Goal: Task Accomplishment & Management: Manage account settings

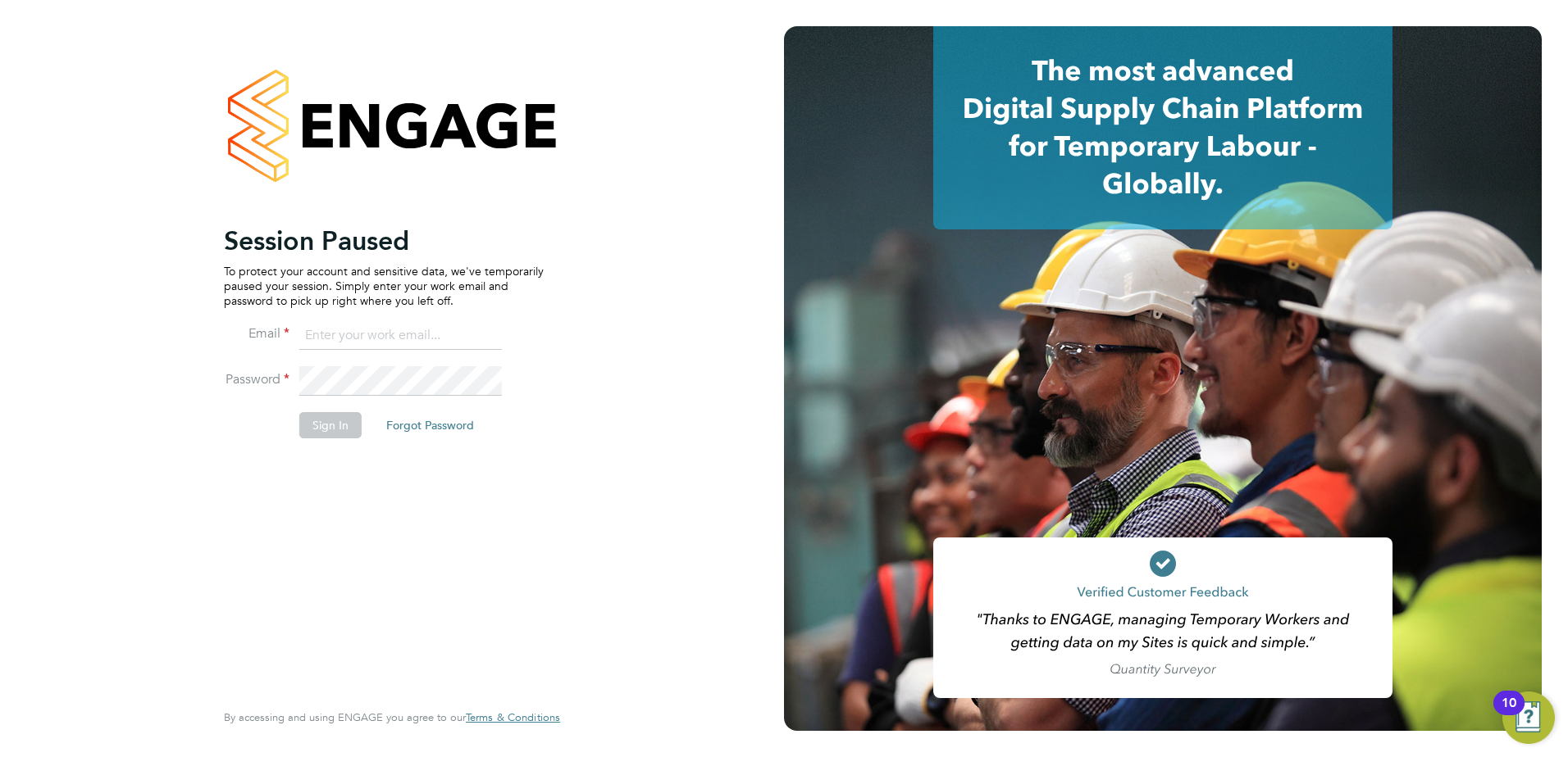
type input "[PERSON_NAME][EMAIL_ADDRESS][PERSON_NAME][DOMAIN_NAME]"
click at [316, 430] on button "Sign In" at bounding box center [330, 424] width 62 height 26
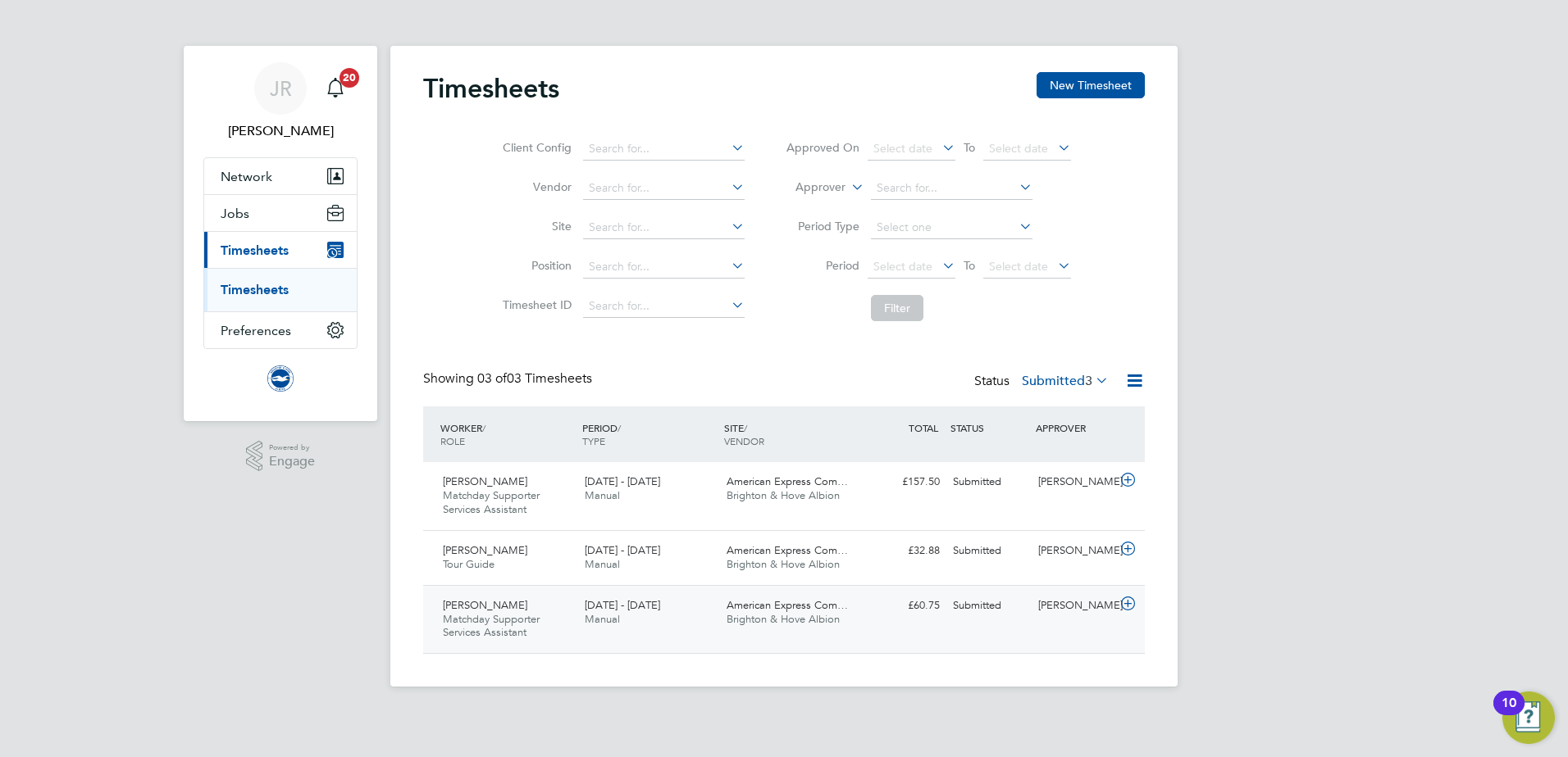
click at [790, 622] on span "Brighton & Hove Albion" at bounding box center [783, 618] width 113 height 14
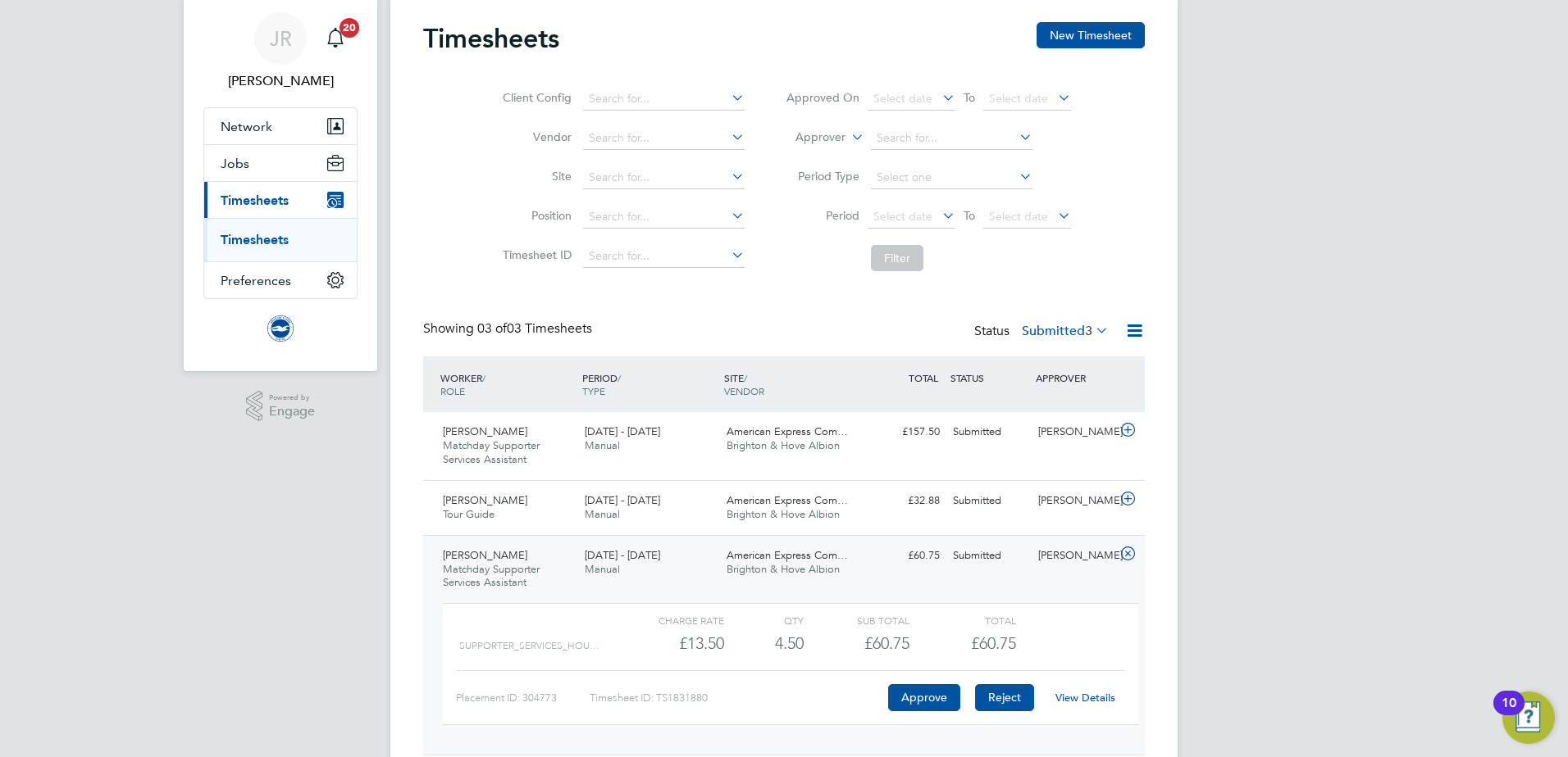
scroll to position [107, 0]
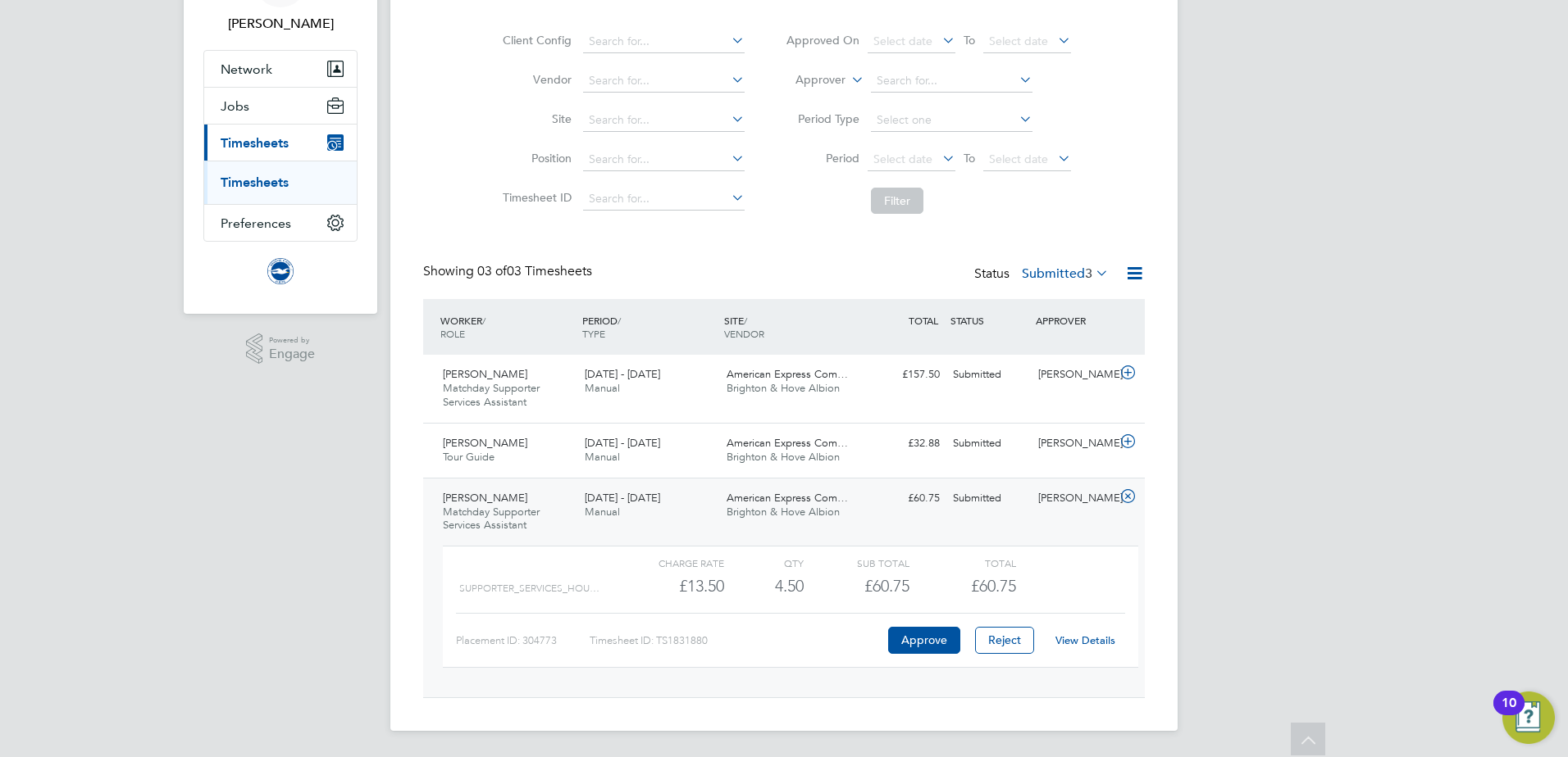
click at [1105, 636] on link "View Details" at bounding box center [1085, 640] width 60 height 14
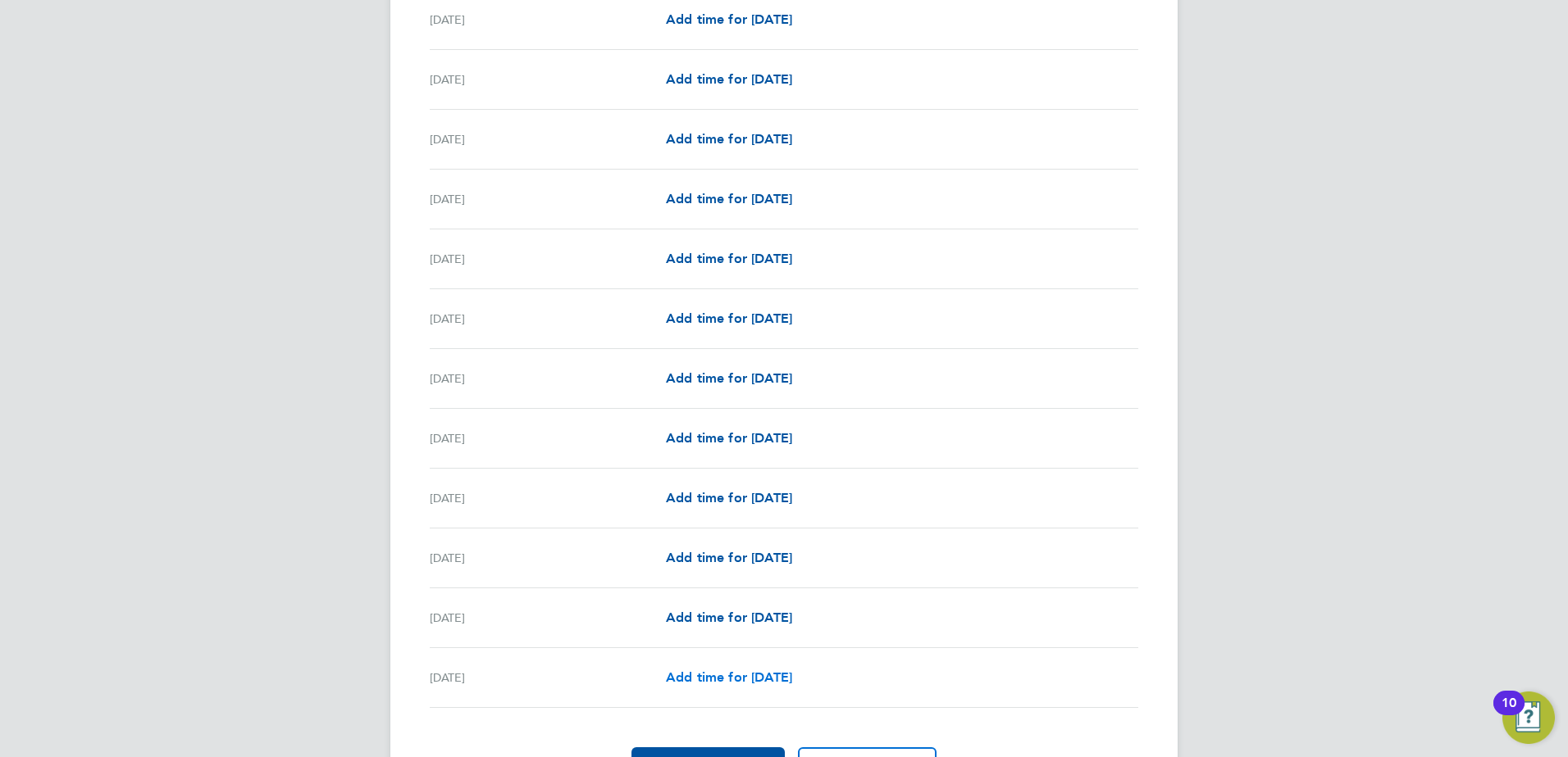
scroll to position [1737, 0]
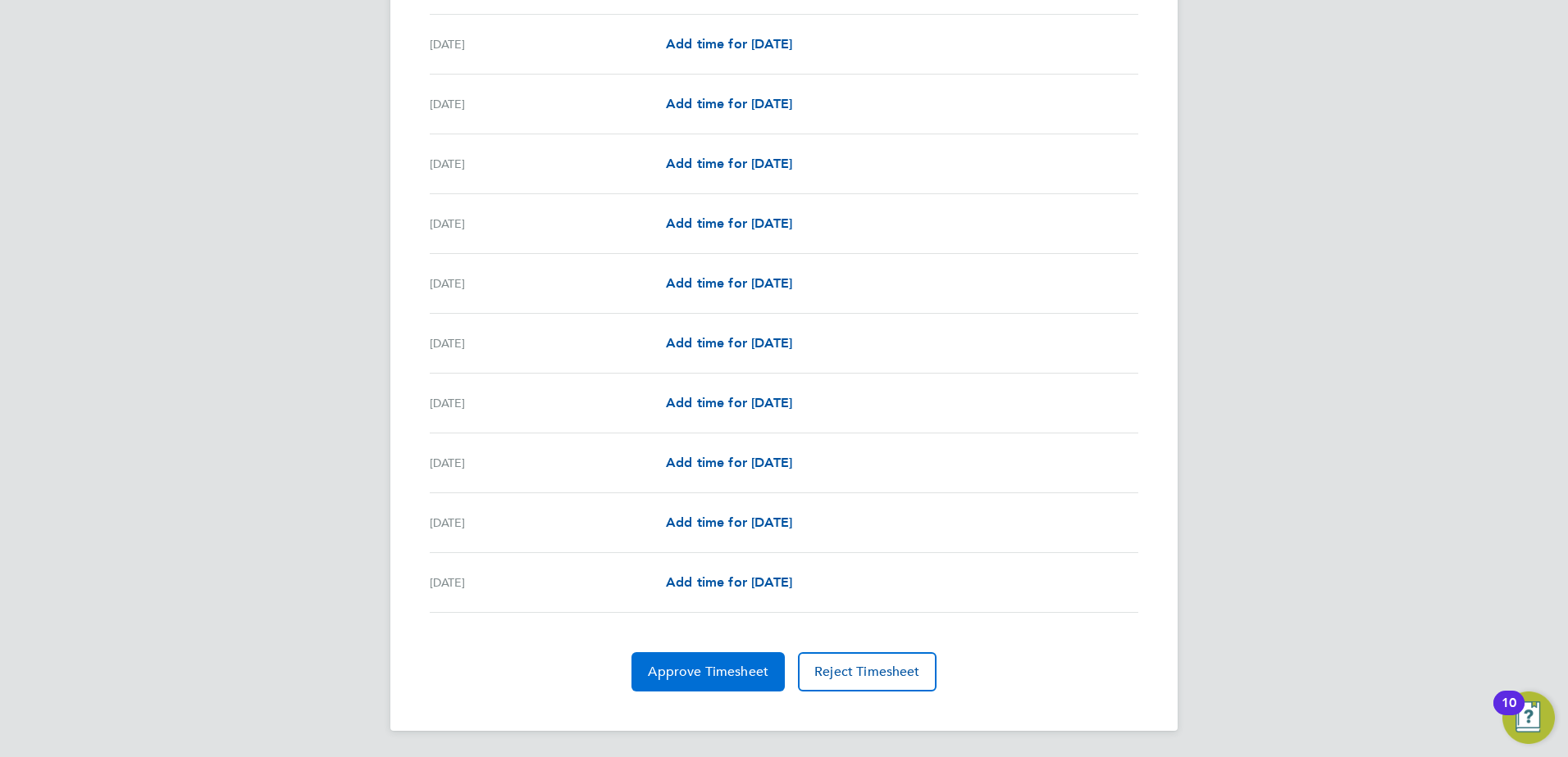
click at [727, 670] on span "Approve Timesheet" at bounding box center [708, 672] width 121 height 16
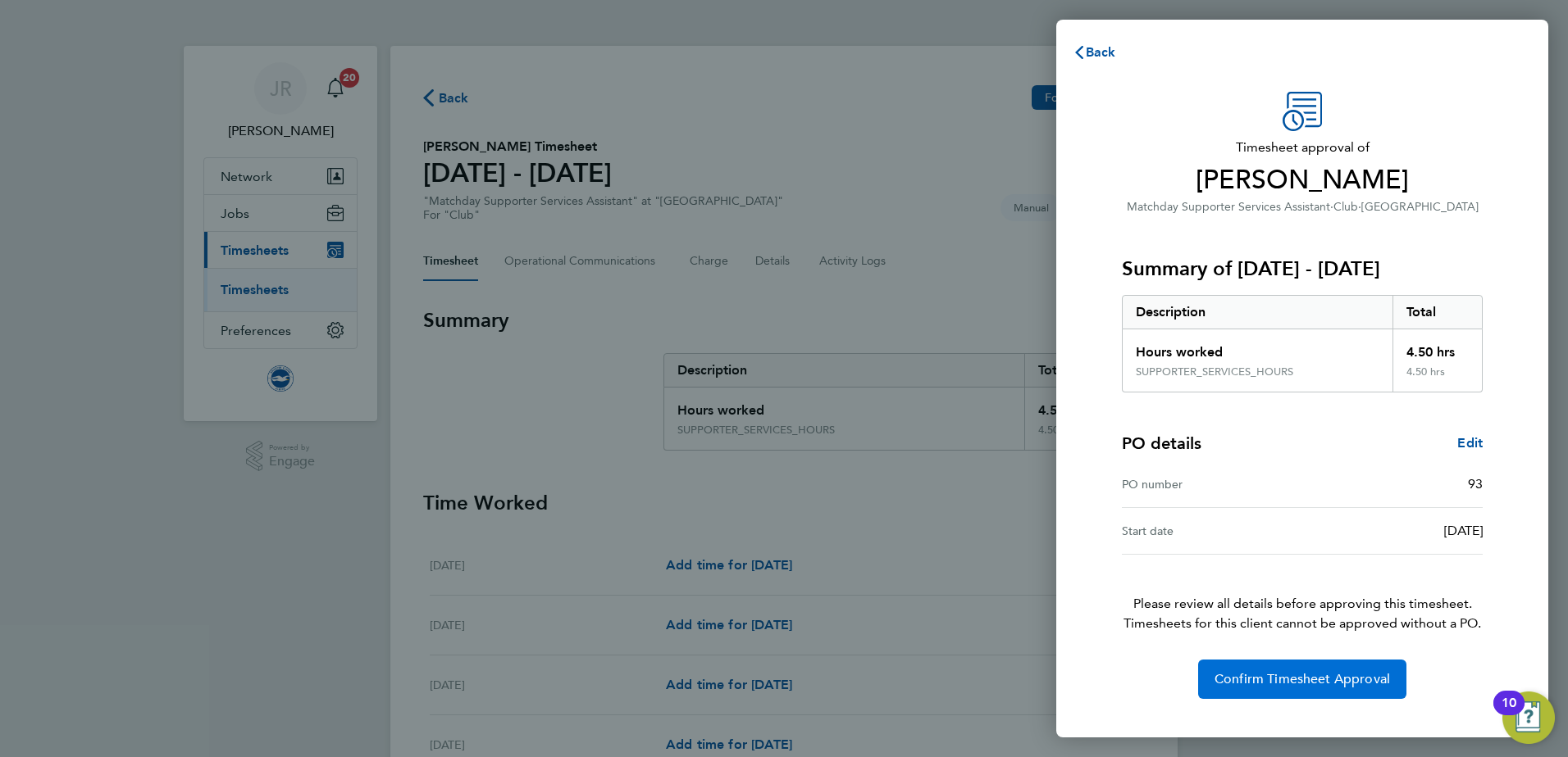
click at [1306, 689] on button "Confirm Timesheet Approval" at bounding box center [1302, 679] width 208 height 40
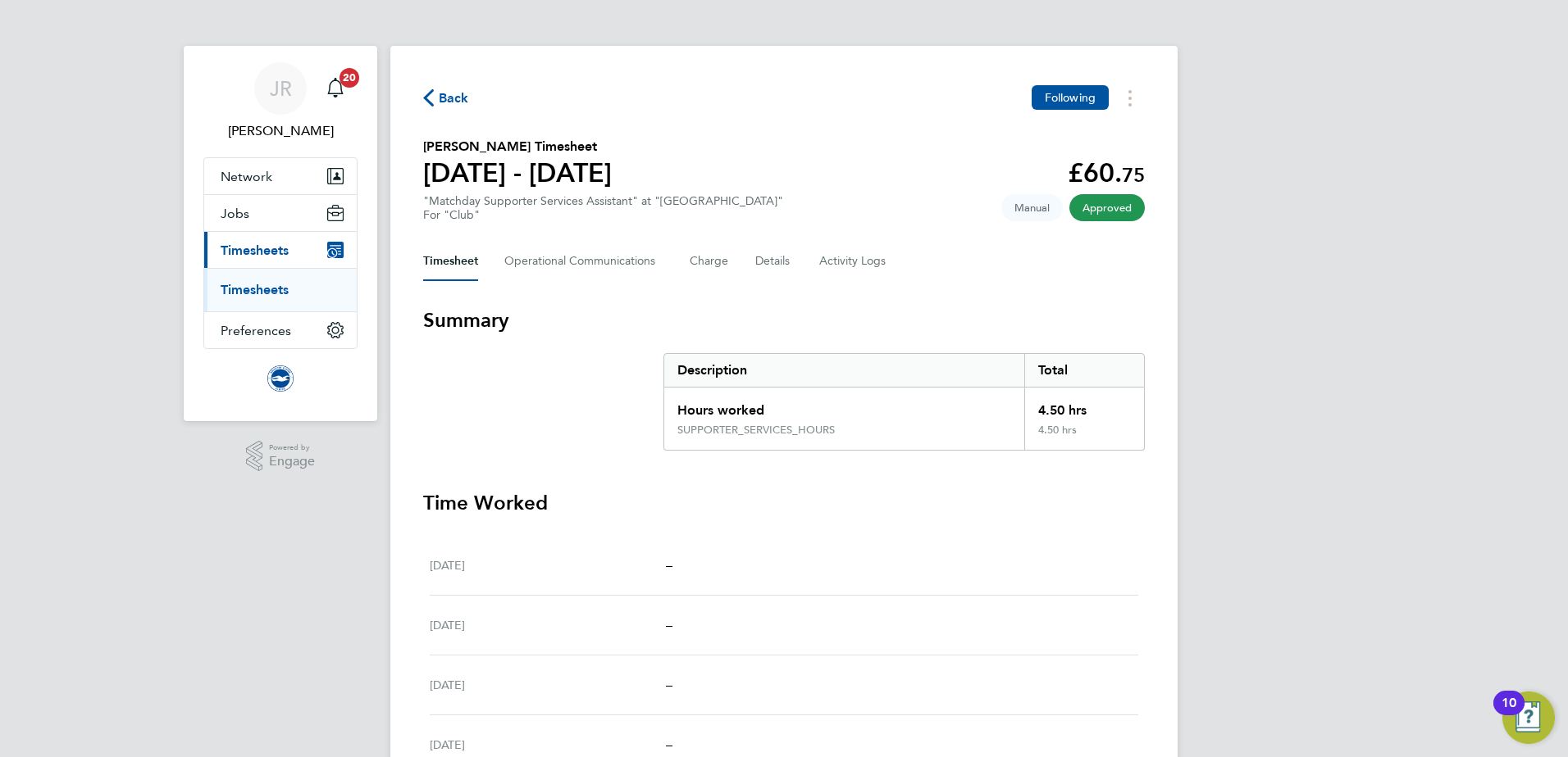
click at [443, 96] on span "Back" at bounding box center [454, 98] width 31 height 20
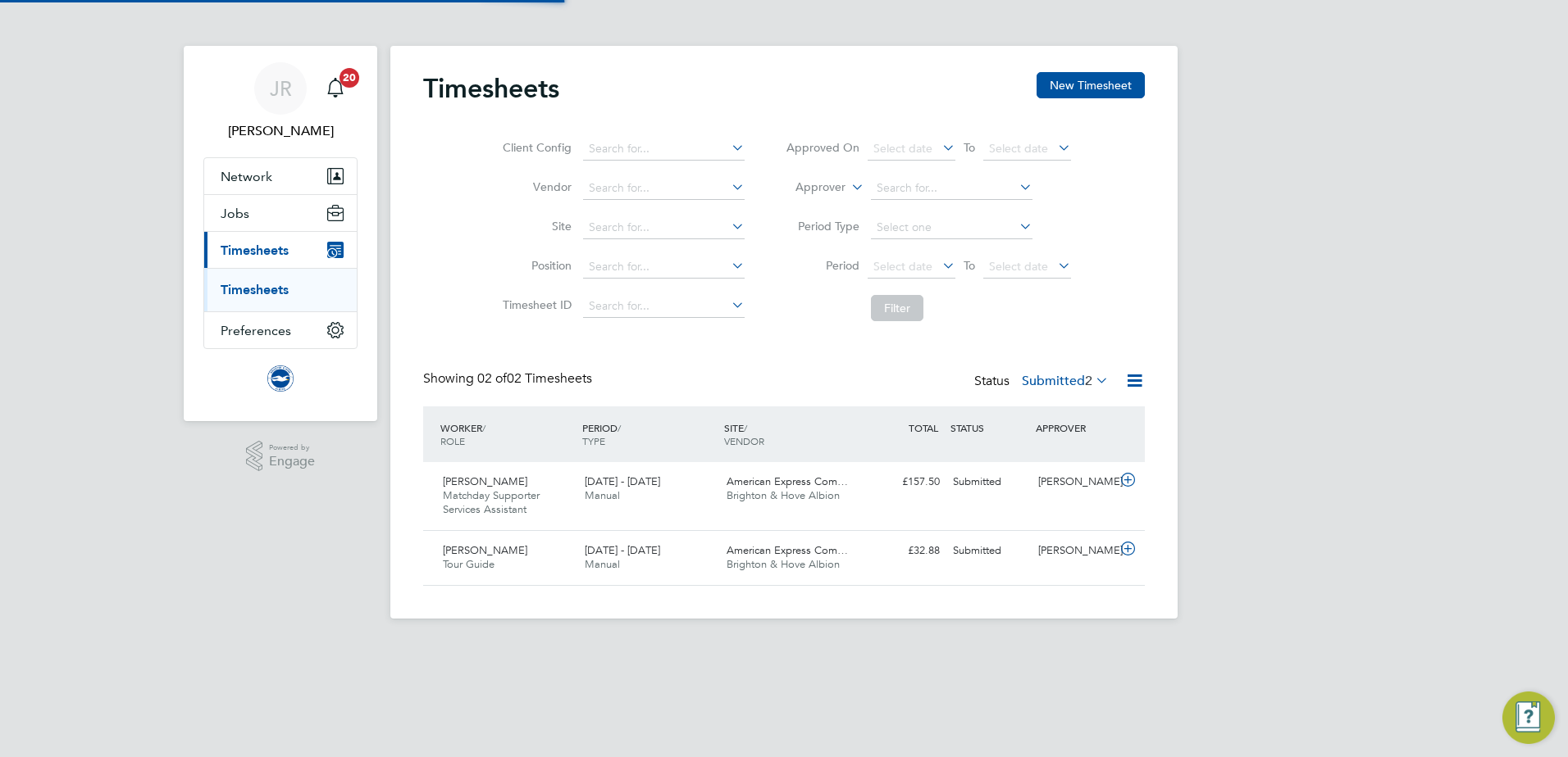
scroll to position [41, 142]
click at [1059, 379] on label "Submitted 2" at bounding box center [1065, 381] width 87 height 16
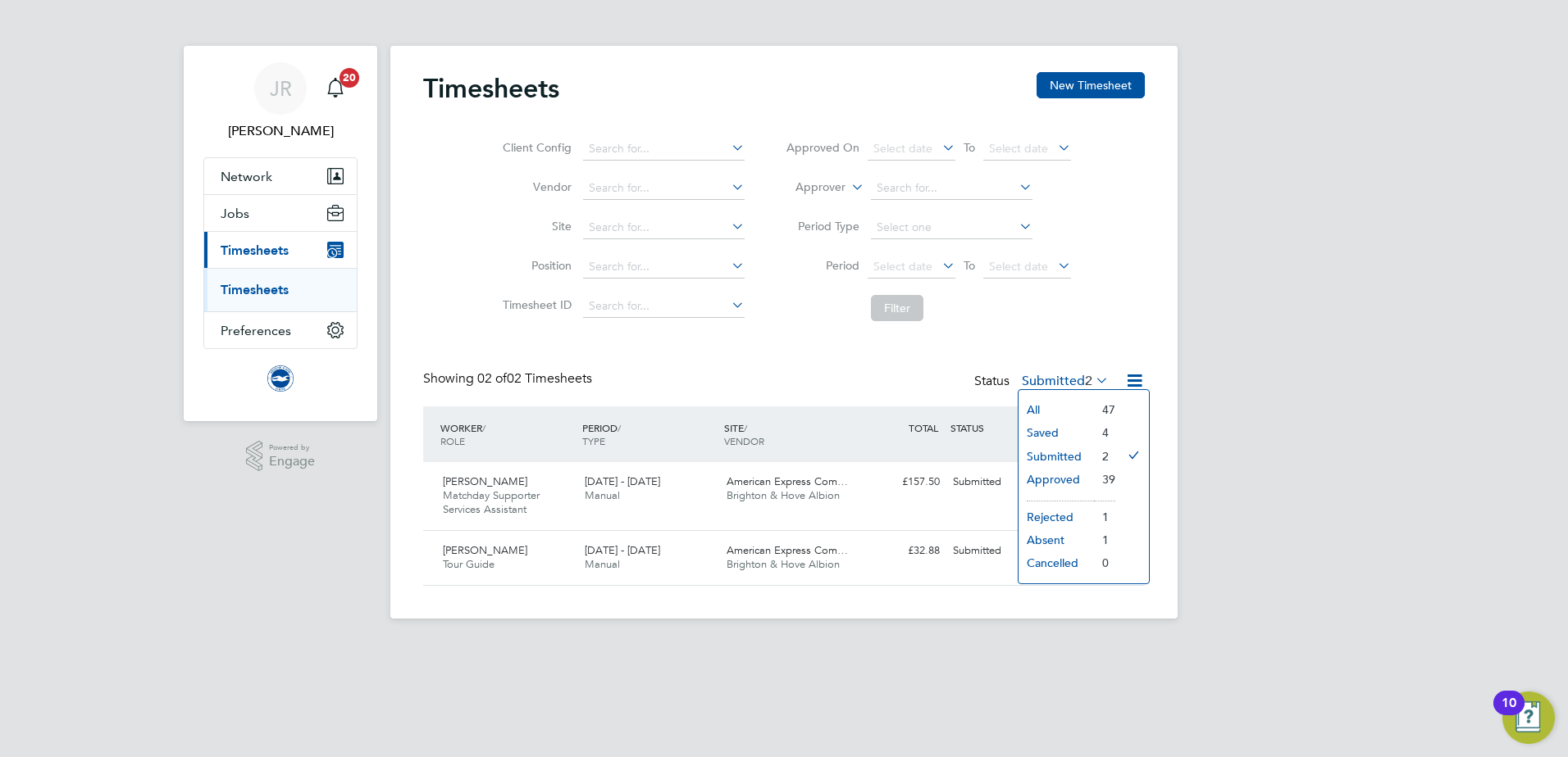
click at [1067, 481] on li "Approved" at bounding box center [1056, 479] width 76 height 23
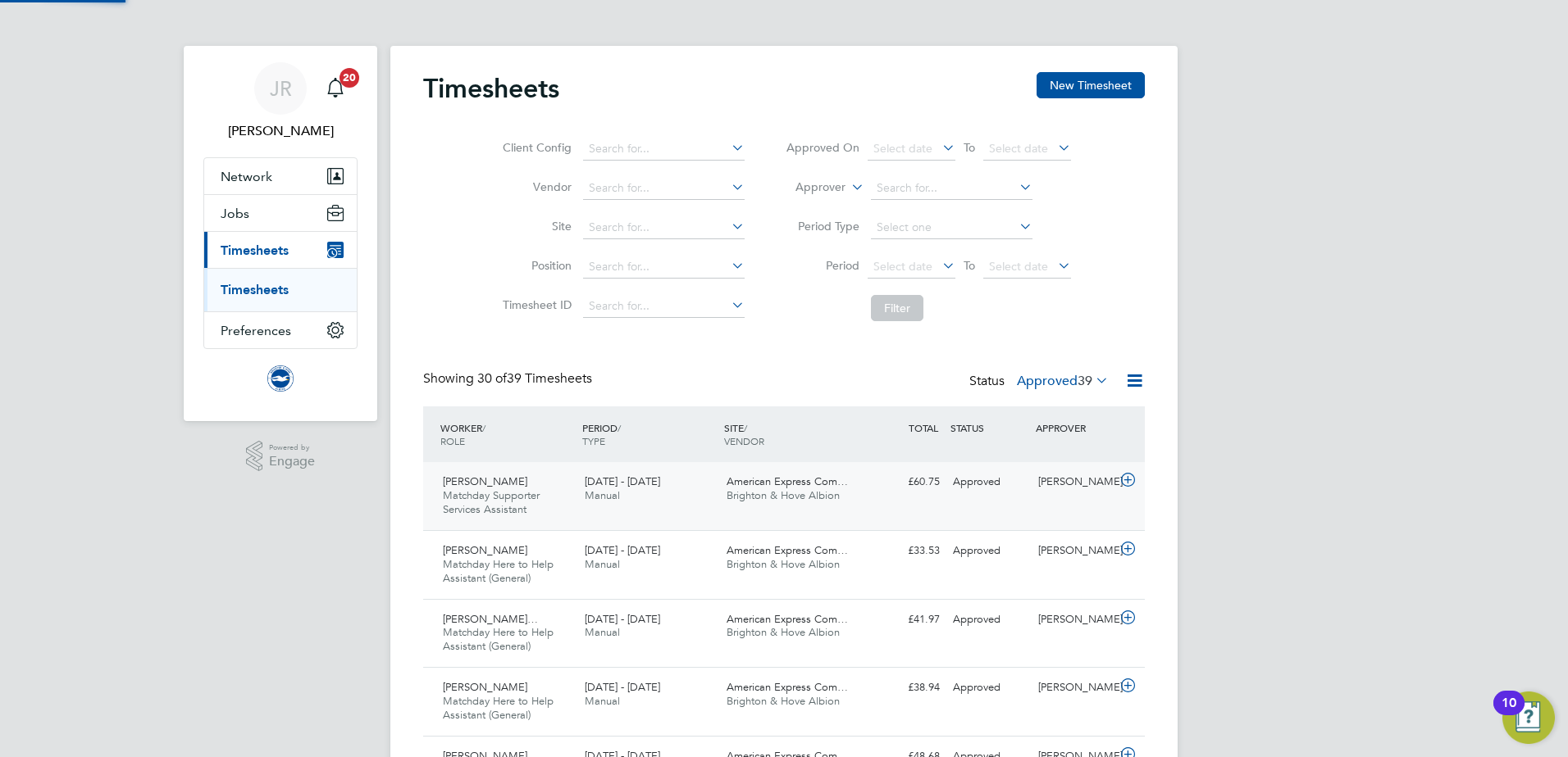
scroll to position [0, 0]
click at [648, 503] on div "1 - 30 Sep 2025 Manual" at bounding box center [648, 488] width 142 height 41
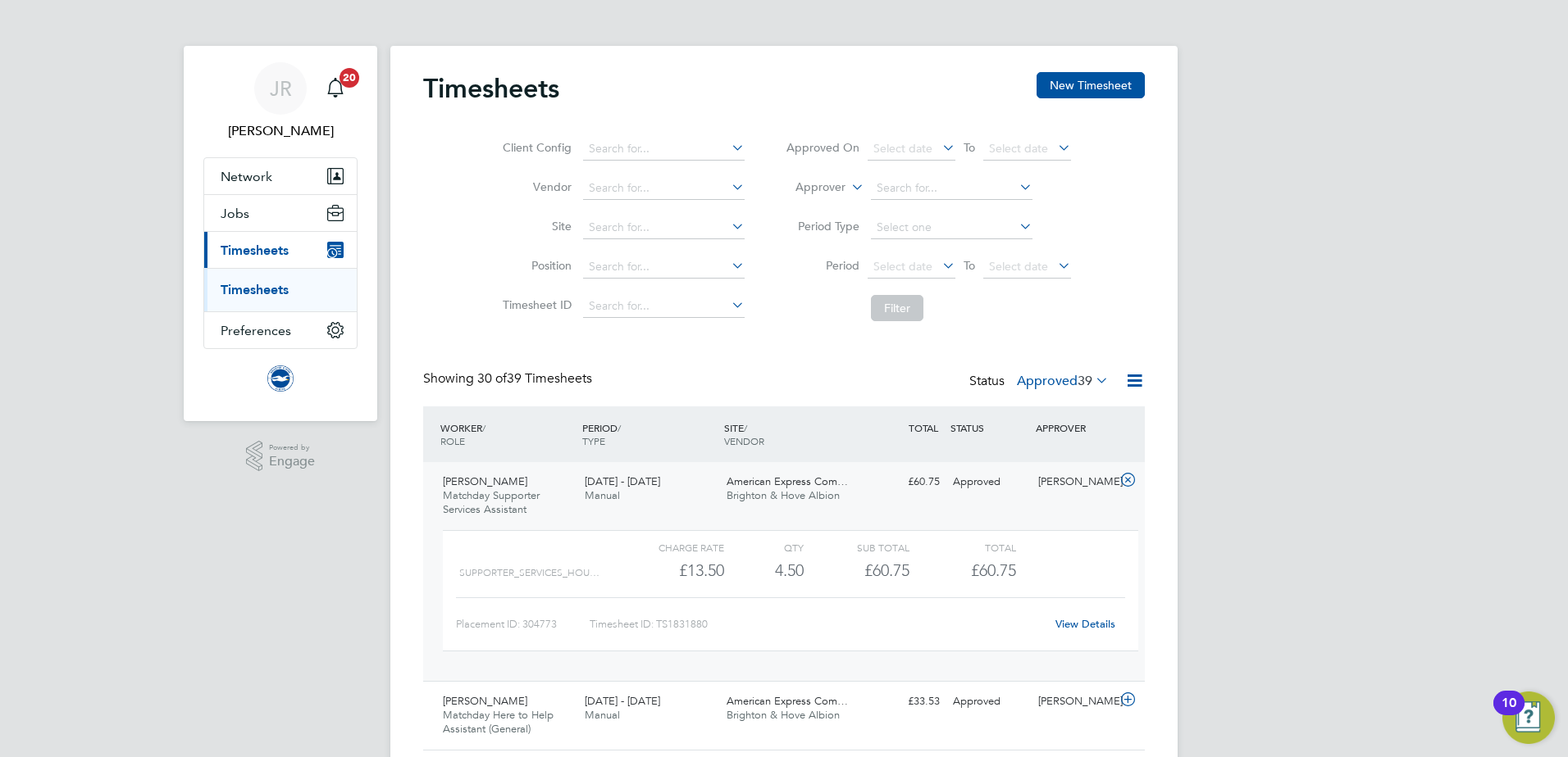
click at [607, 484] on span "1 - 30 Sep 2025" at bounding box center [622, 481] width 76 height 14
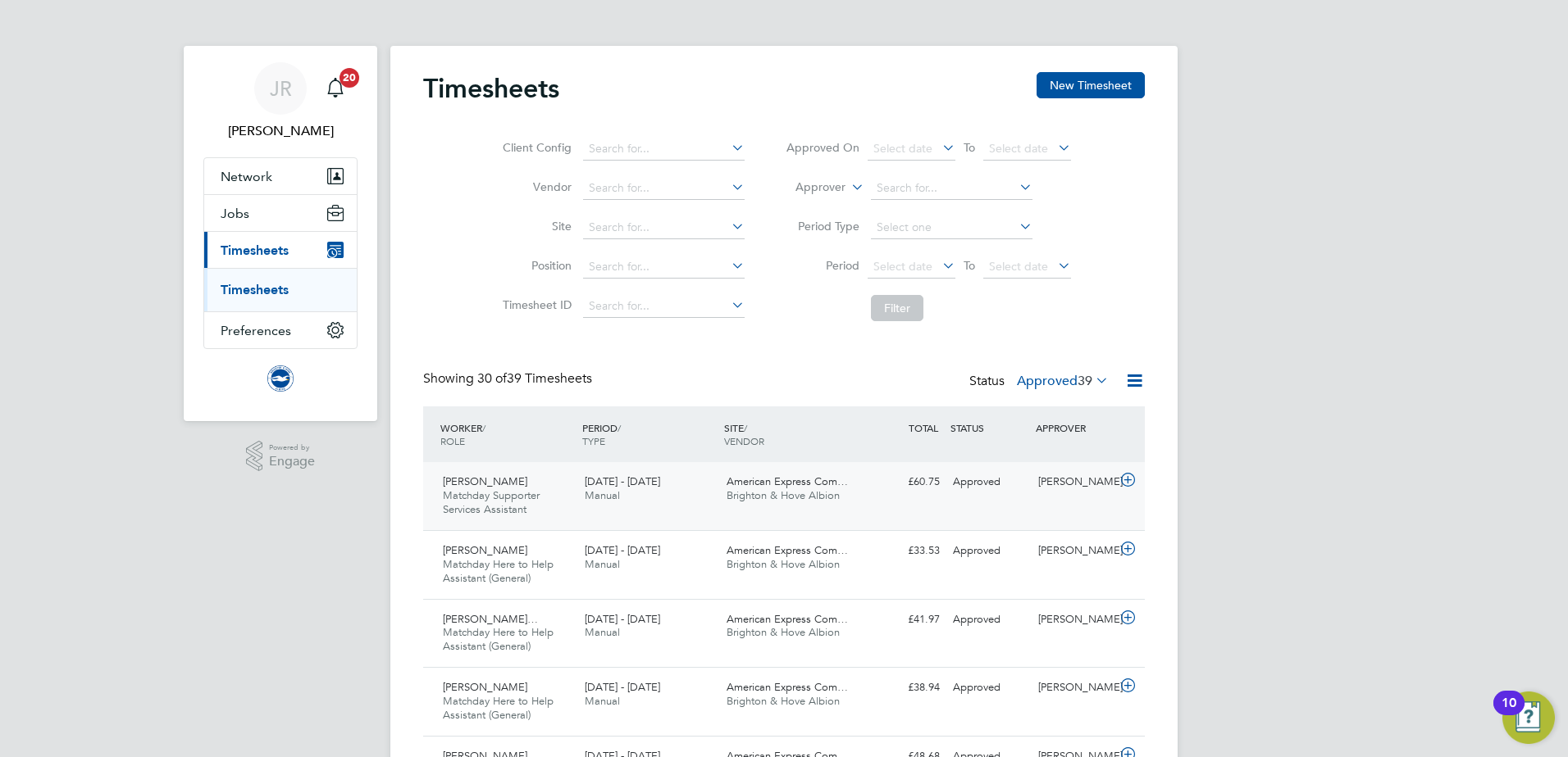
click at [853, 489] on div "American Express Com… Brighton & Hove Albion" at bounding box center [790, 488] width 142 height 41
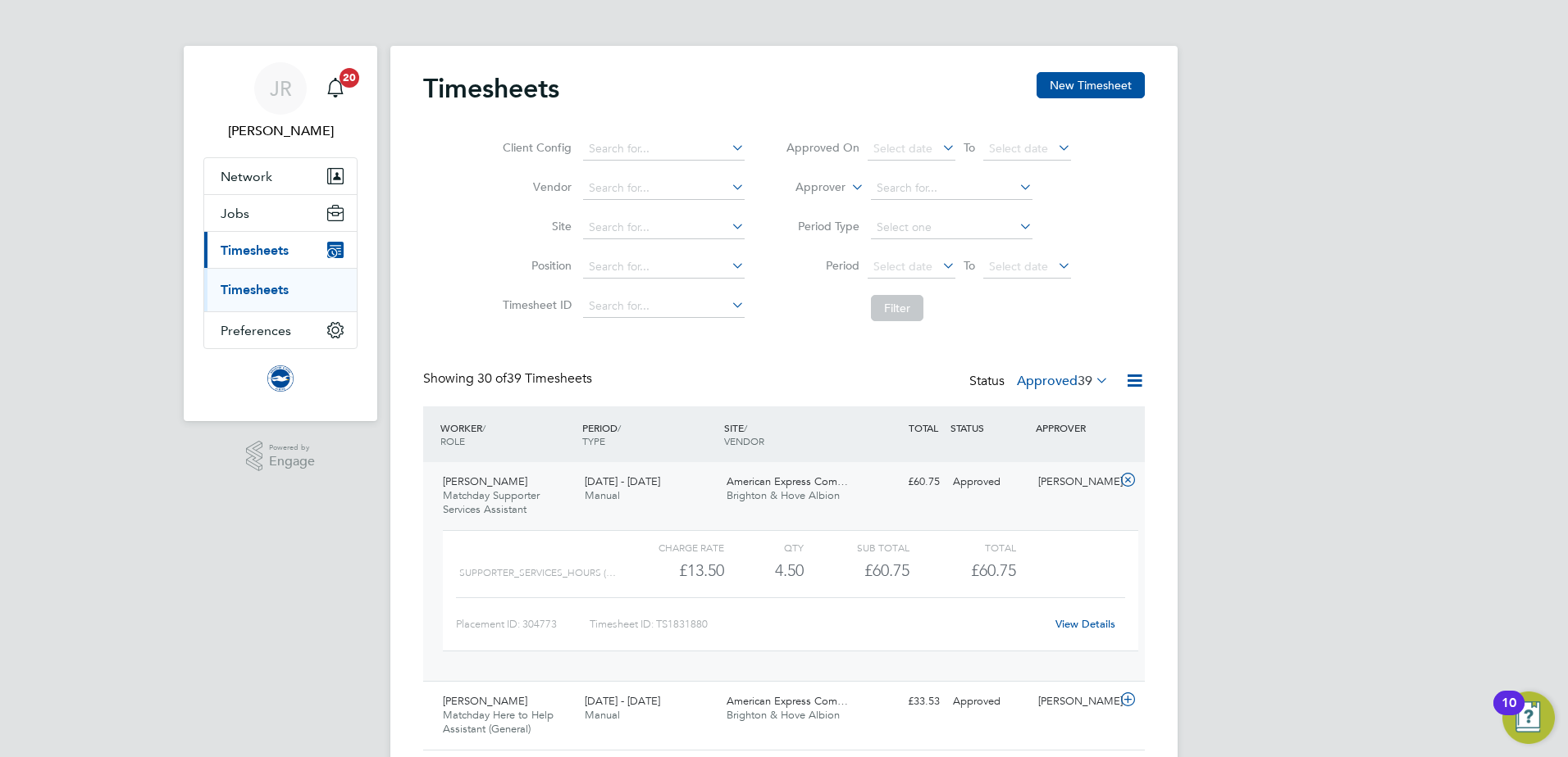
click at [1096, 621] on link "View Details" at bounding box center [1085, 624] width 60 height 14
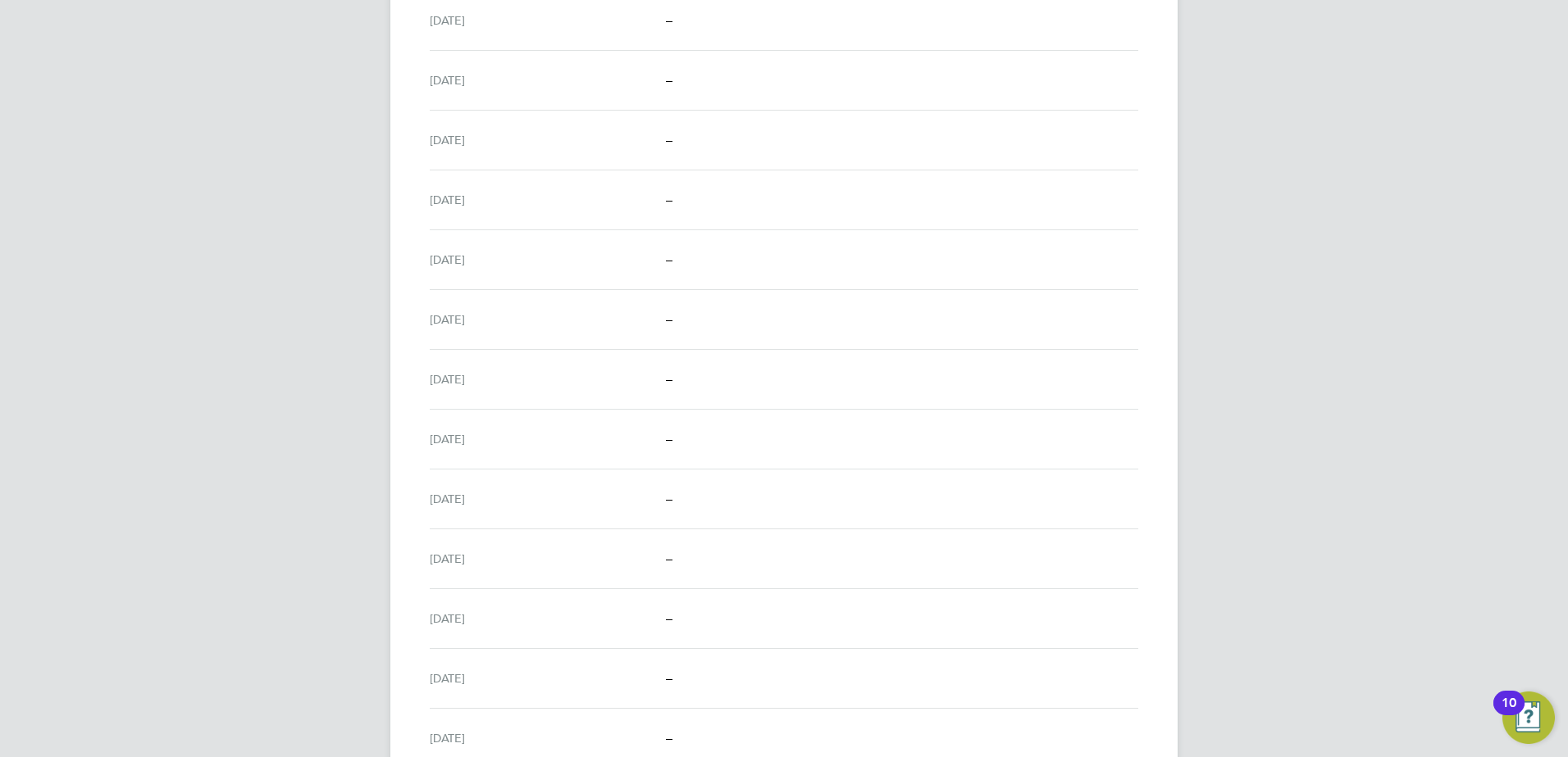
scroll to position [492, 0]
click at [1126, 430] on span "View" at bounding box center [1123, 432] width 32 height 15
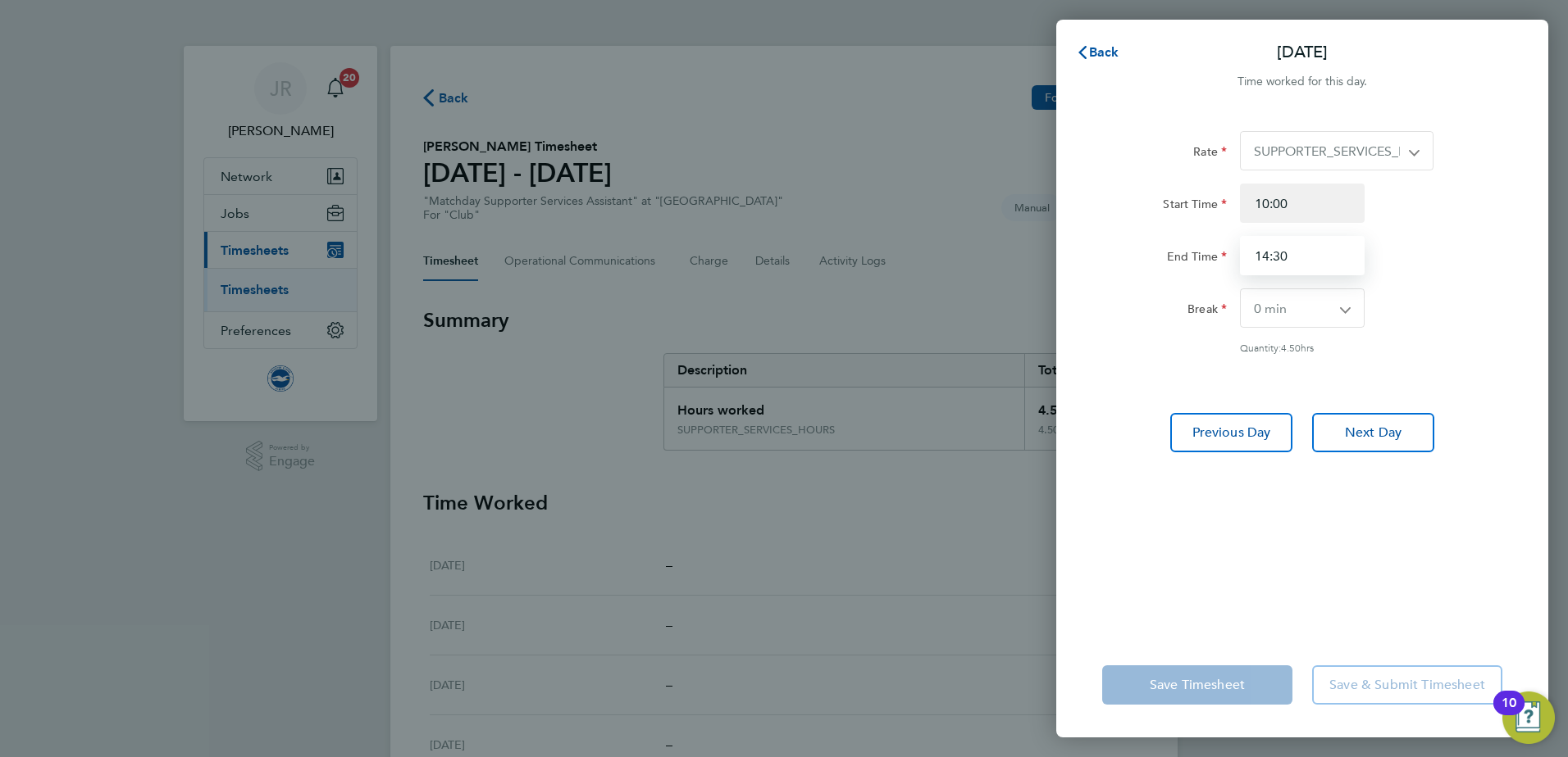
click at [1304, 261] on input "14:30" at bounding box center [1302, 256] width 124 height 40
click at [1294, 214] on input "10:00" at bounding box center [1302, 204] width 124 height 40
click at [1267, 258] on input "14:30" at bounding box center [1302, 256] width 124 height 40
type input "12:30"
click at [1420, 260] on div "End Time 12:30" at bounding box center [1302, 256] width 413 height 40
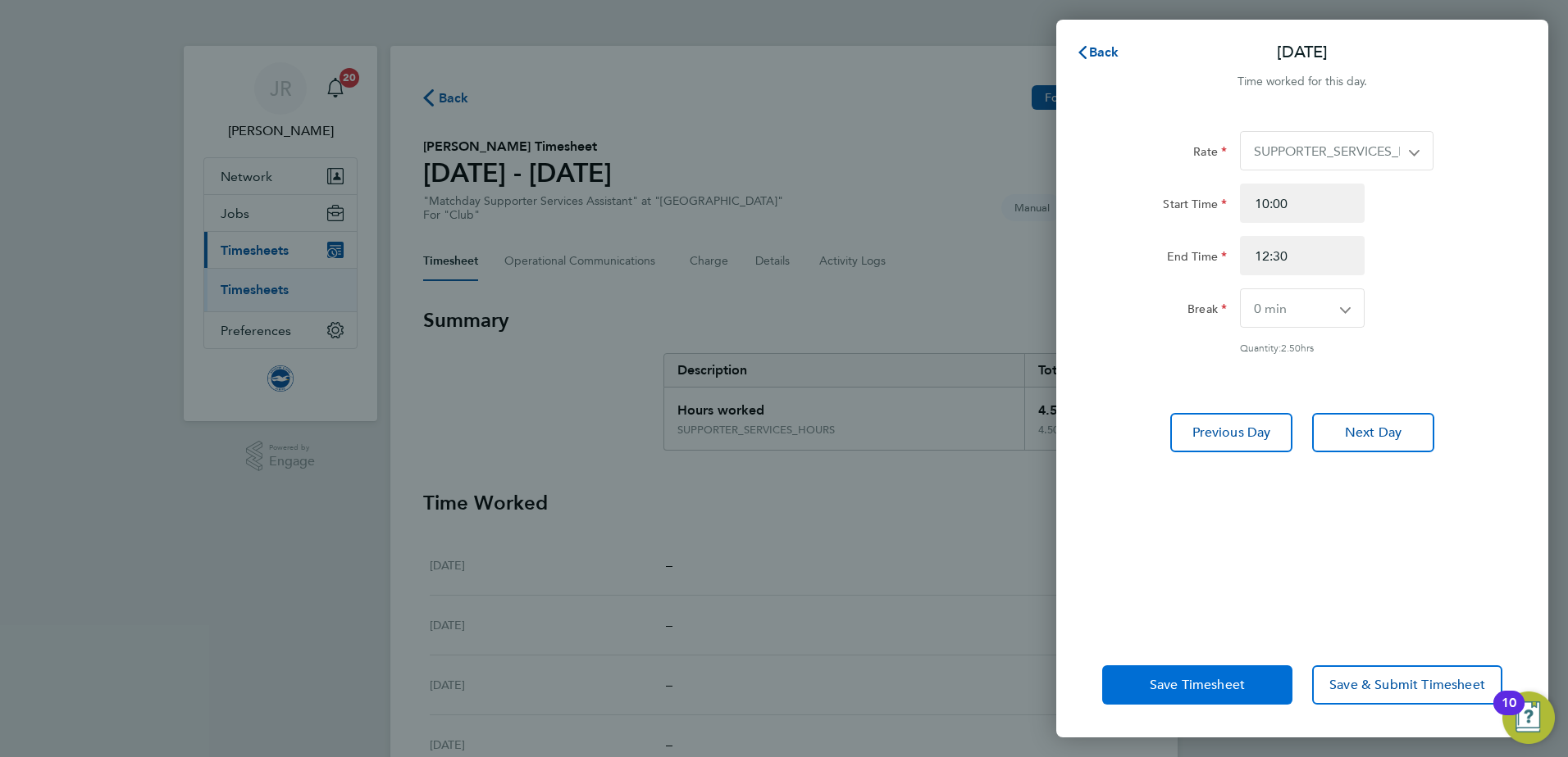
click at [1257, 688] on button "Save Timesheet" at bounding box center [1197, 685] width 190 height 40
click at [1192, 674] on button "Save Timesheet" at bounding box center [1197, 685] width 190 height 40
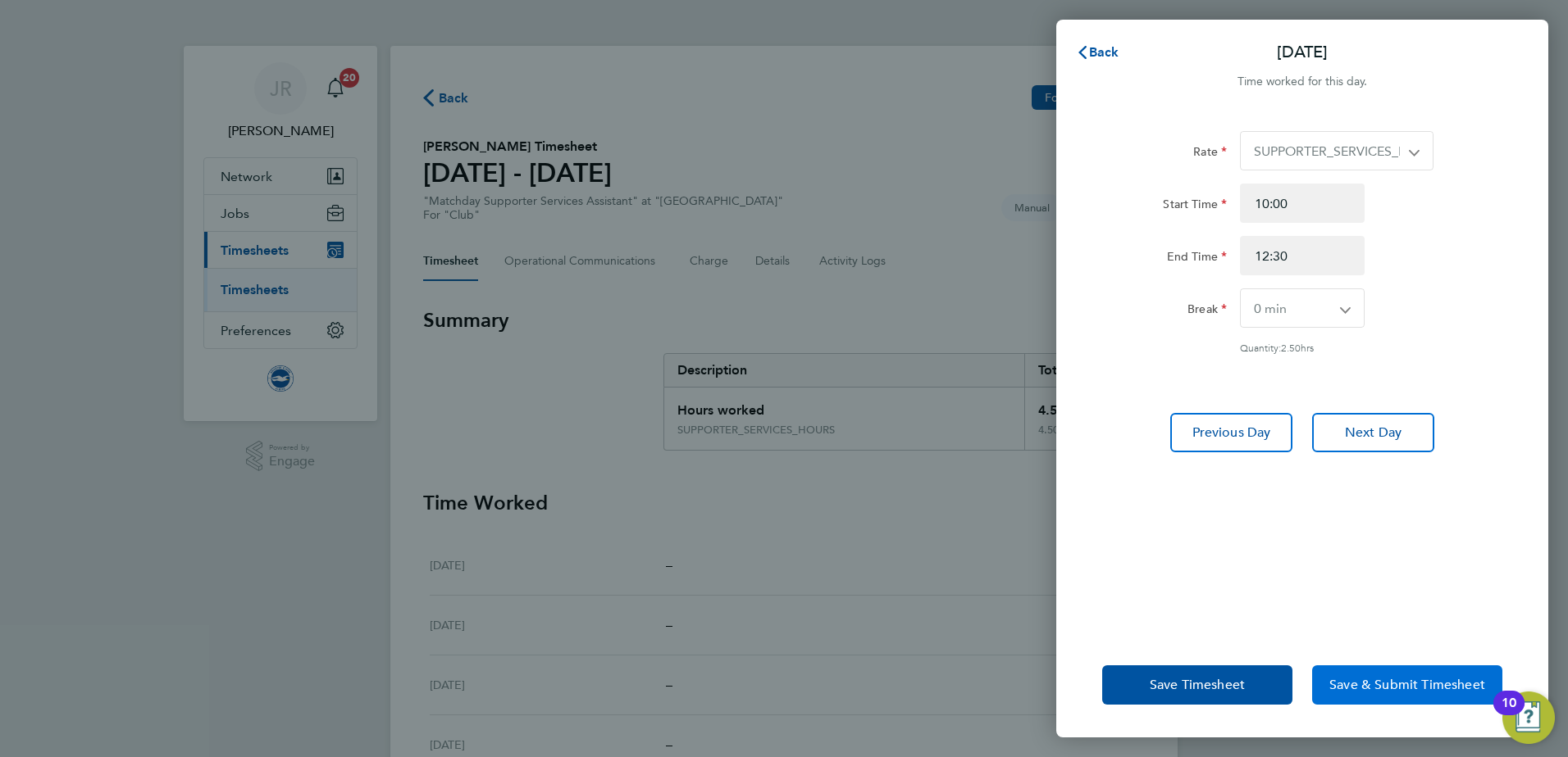
click at [1356, 687] on span "Save & Submit Timesheet" at bounding box center [1407, 685] width 156 height 16
click at [1096, 52] on span "Back" at bounding box center [1105, 51] width 31 height 15
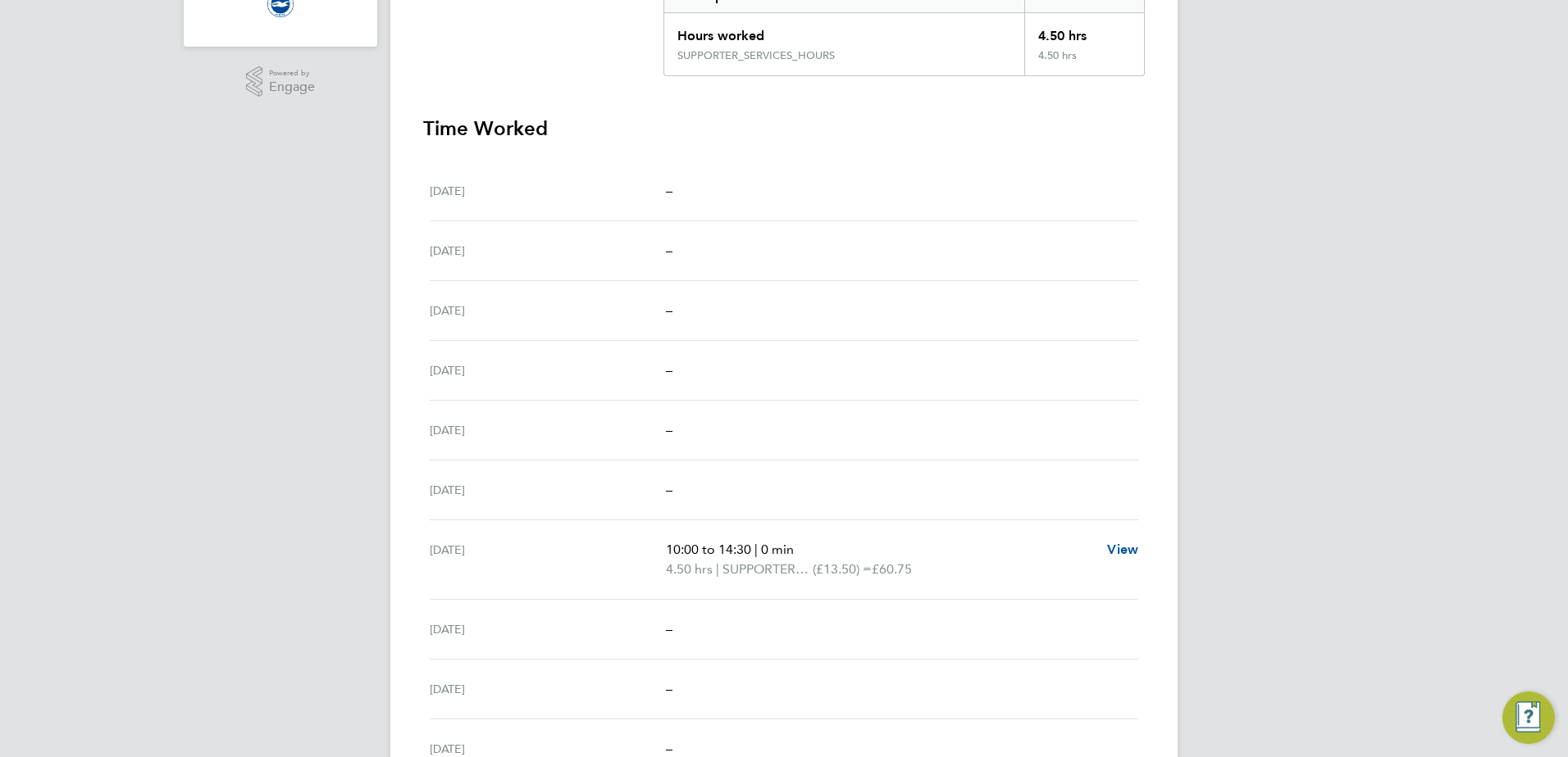
scroll to position [574, 0]
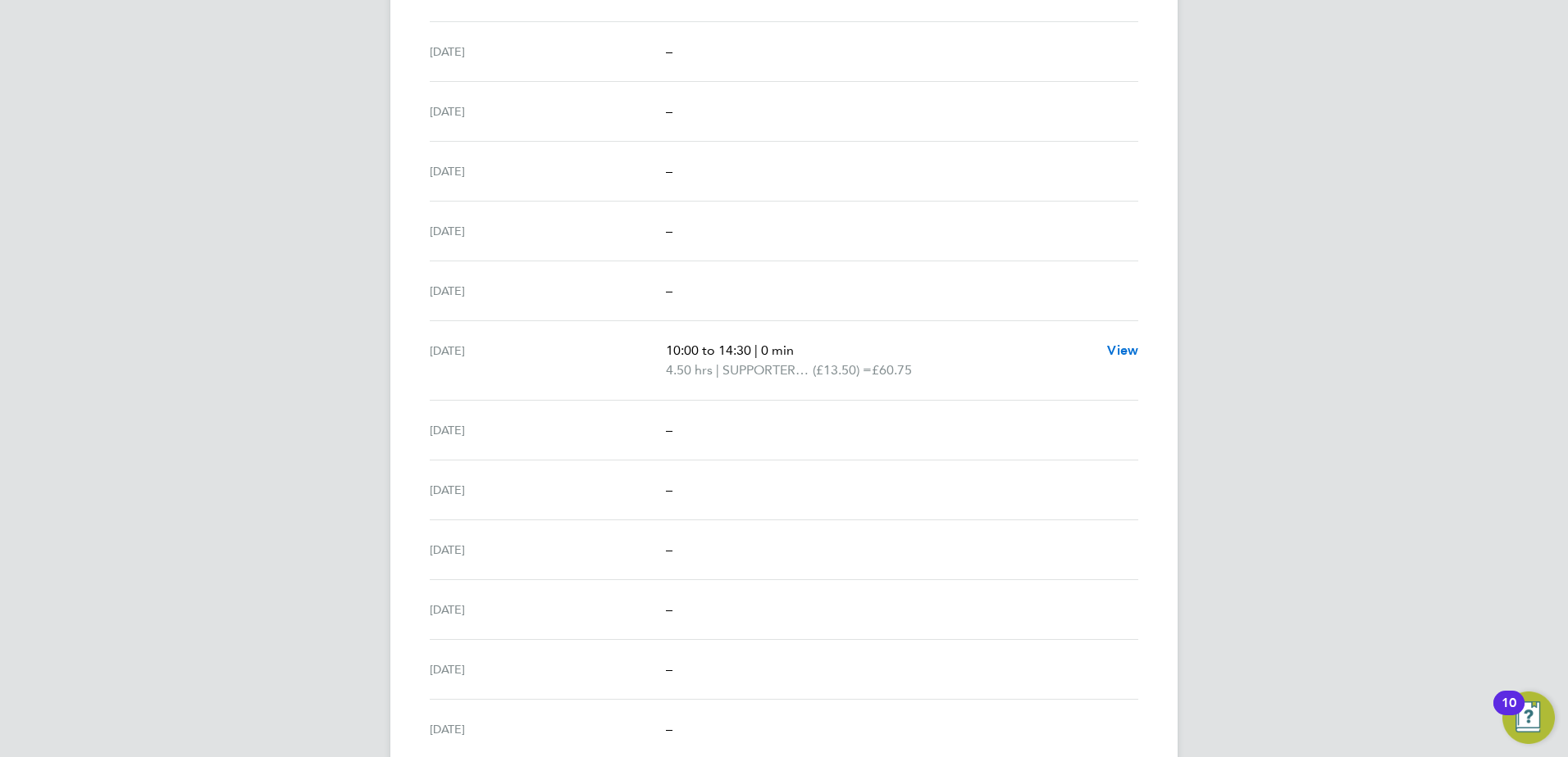
click at [1125, 345] on span "View" at bounding box center [1123, 350] width 32 height 15
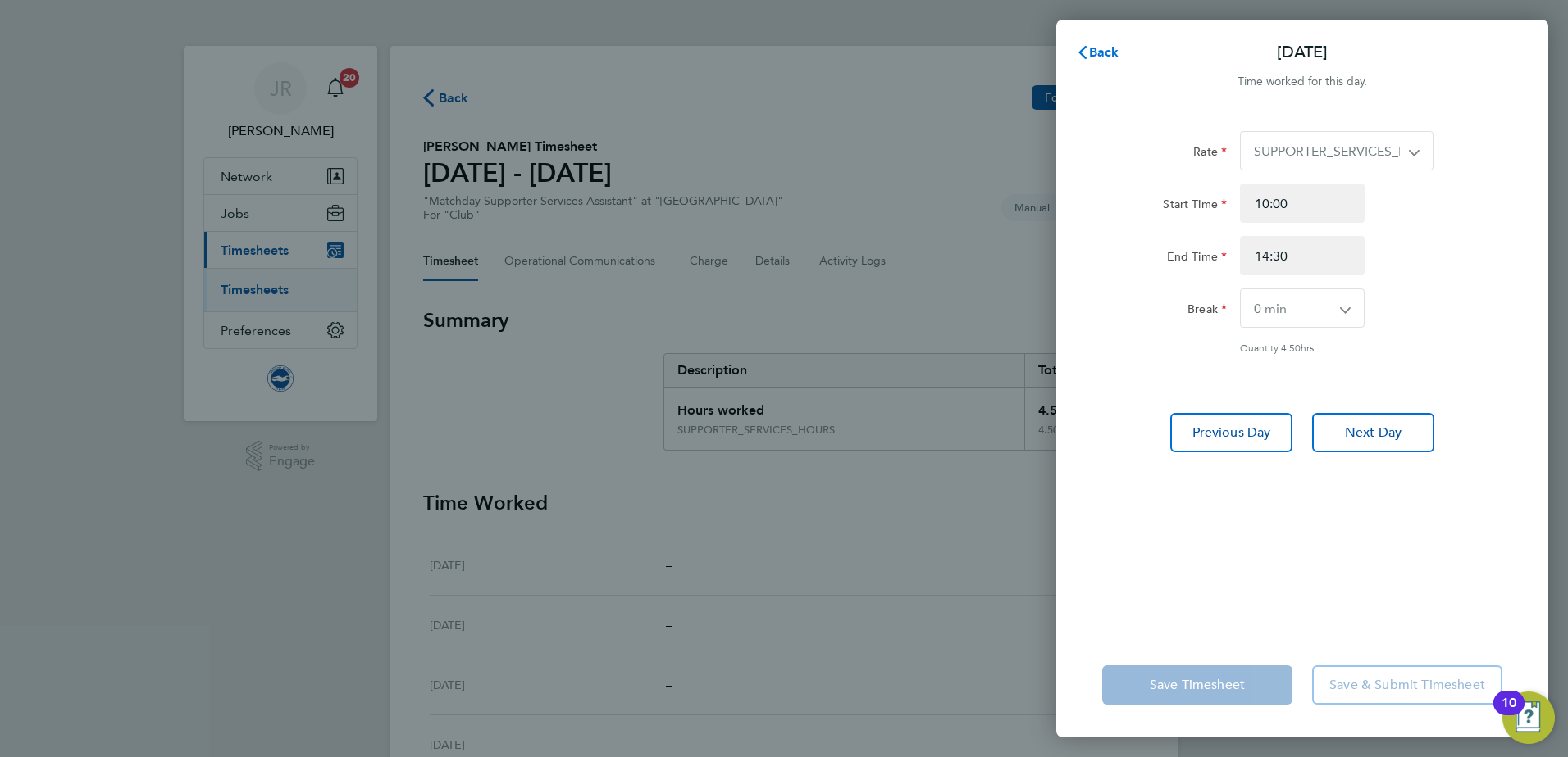
click at [1104, 57] on span "Back" at bounding box center [1105, 51] width 31 height 15
